Goal: Navigation & Orientation: Find specific page/section

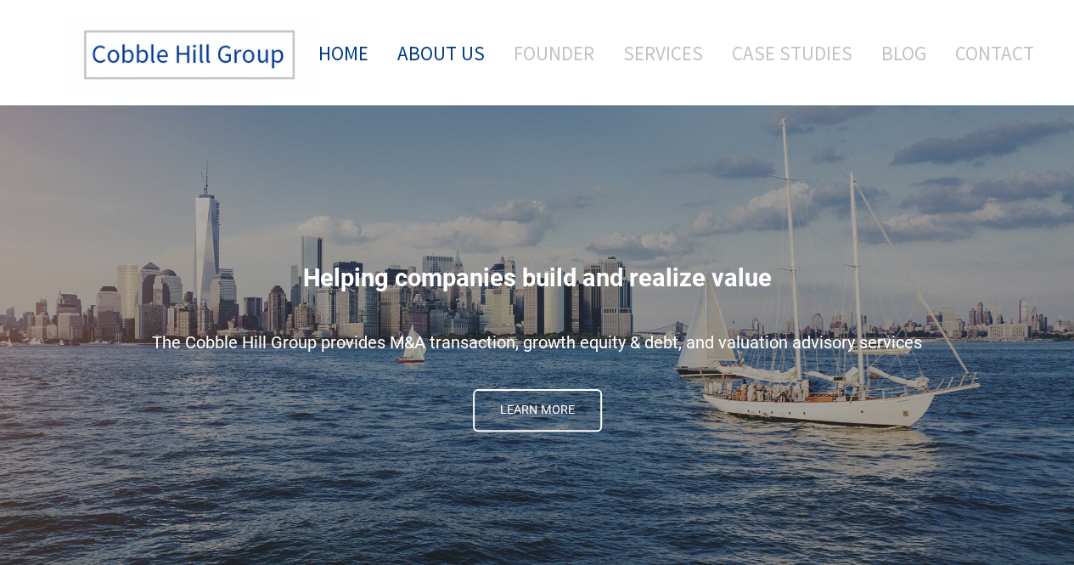
click at [458, 56] on link "About Us" at bounding box center [441, 53] width 113 height 70
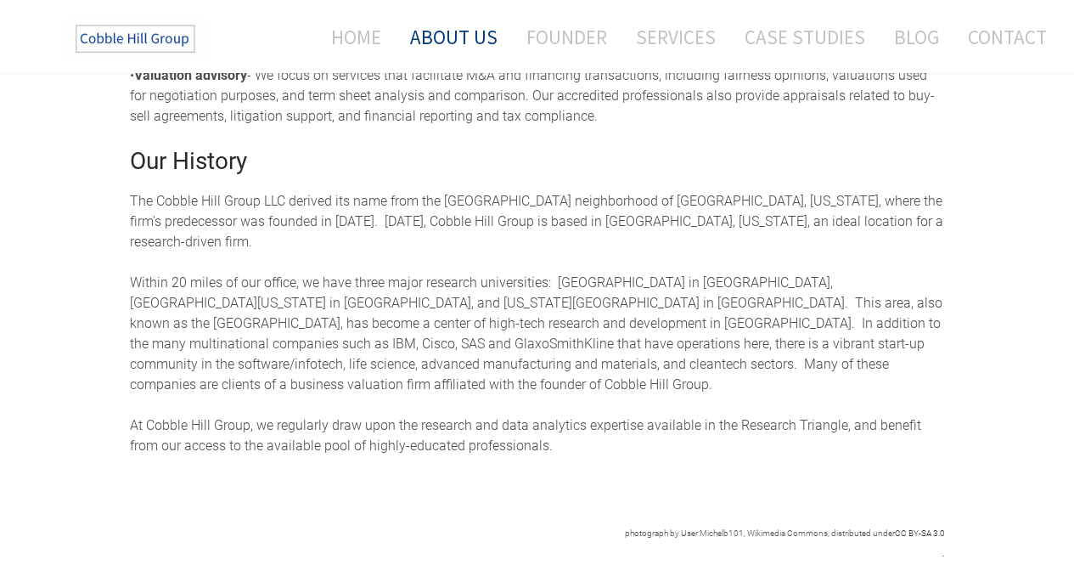
scroll to position [764, 0]
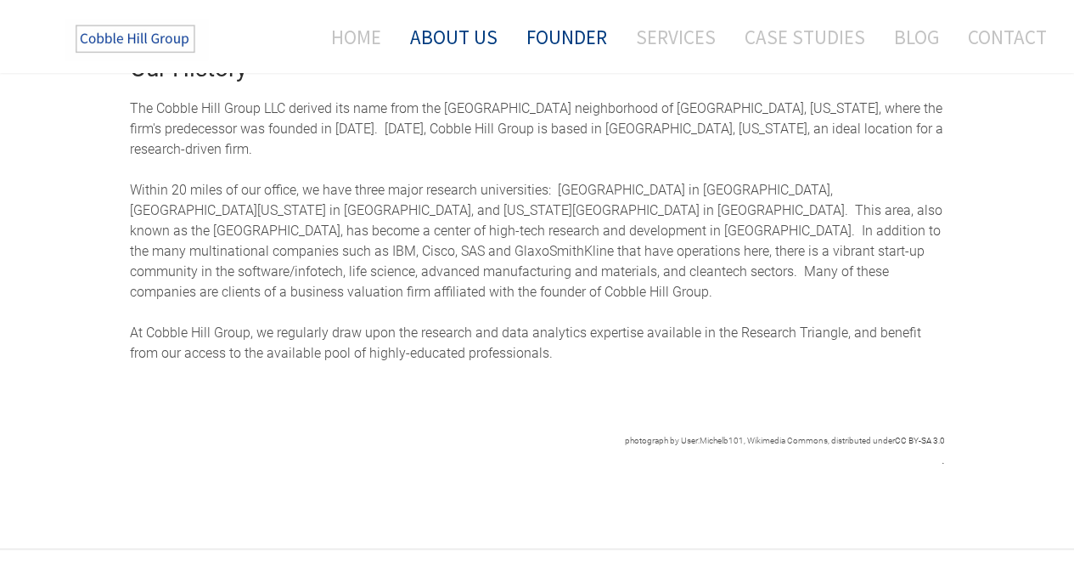
click at [565, 36] on link "Founder" at bounding box center [567, 36] width 106 height 45
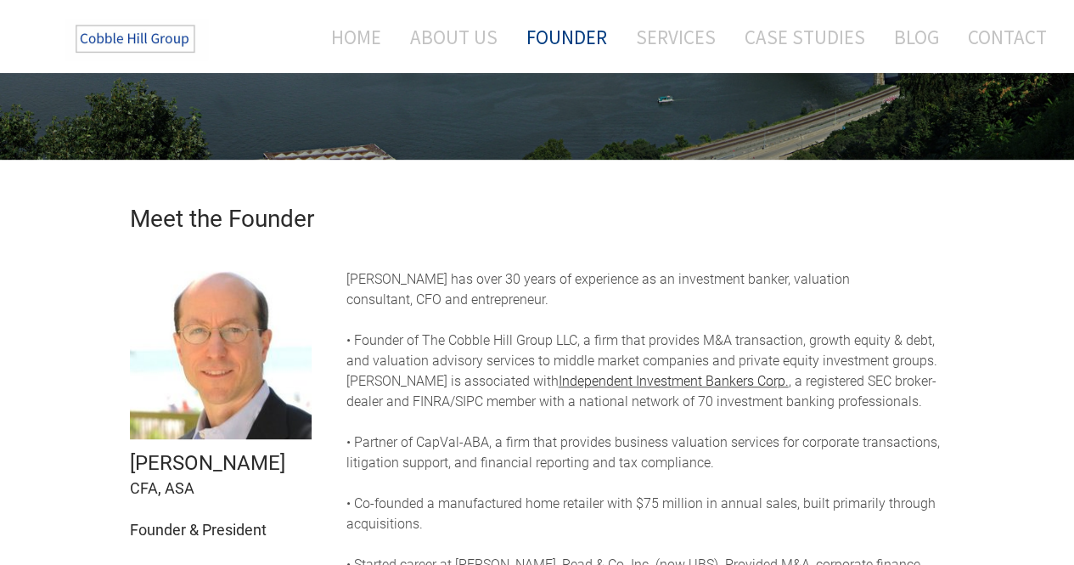
scroll to position [181, 0]
